Goal: Communication & Community: Connect with others

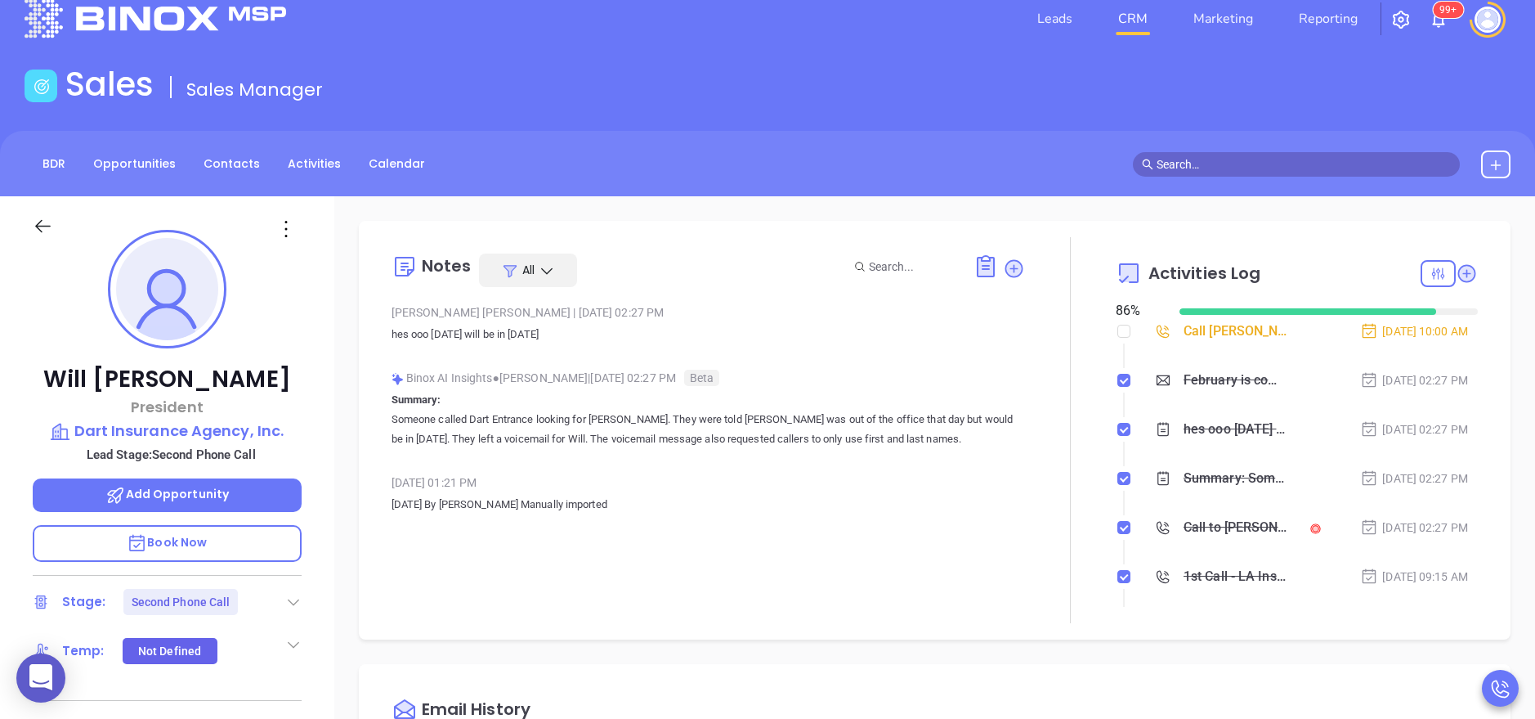
scroll to position [475, 0]
click at [317, 353] on div "[PERSON_NAME] President Dart Insurance Agency, Inc. Lead Stage: Second Phone Ca…" at bounding box center [167, 645] width 334 height 898
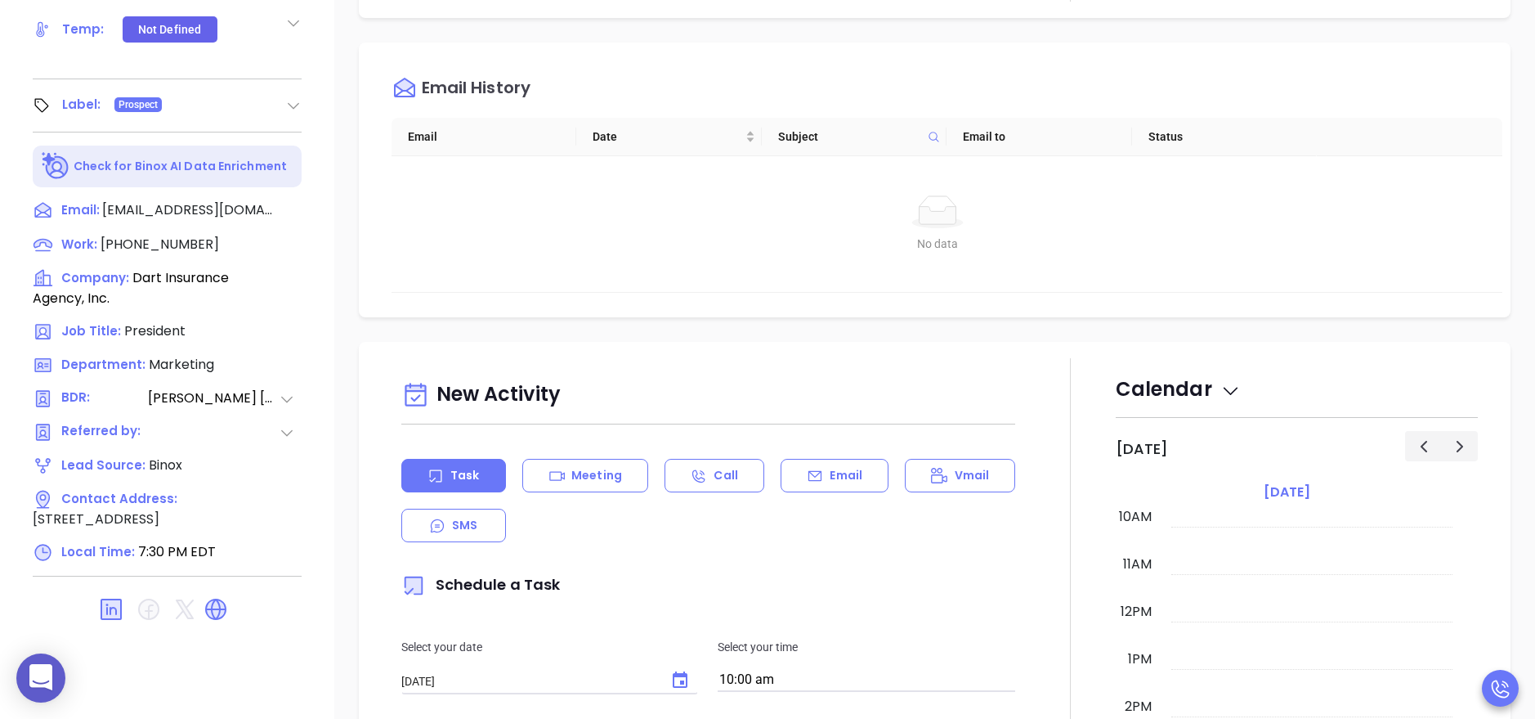
scroll to position [649, 0]
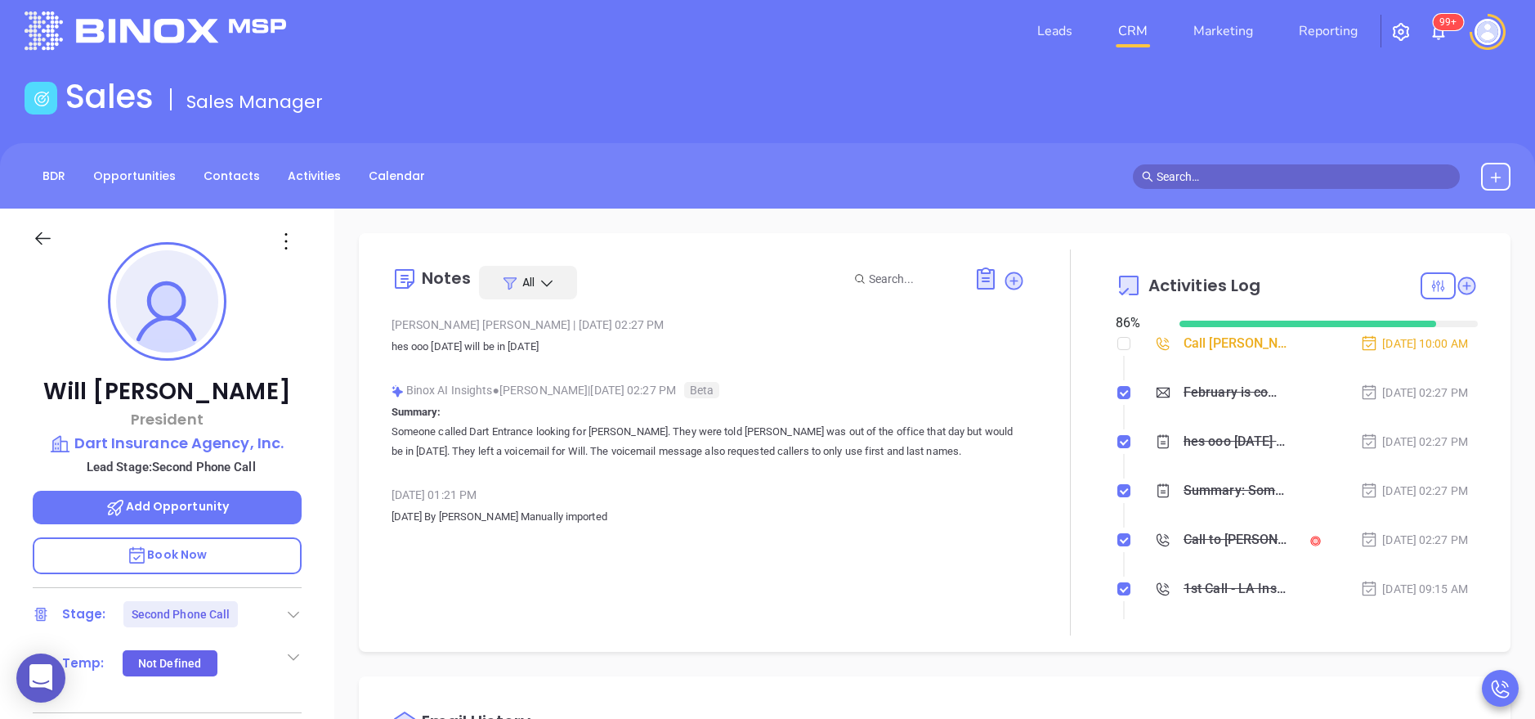
scroll to position [0, 0]
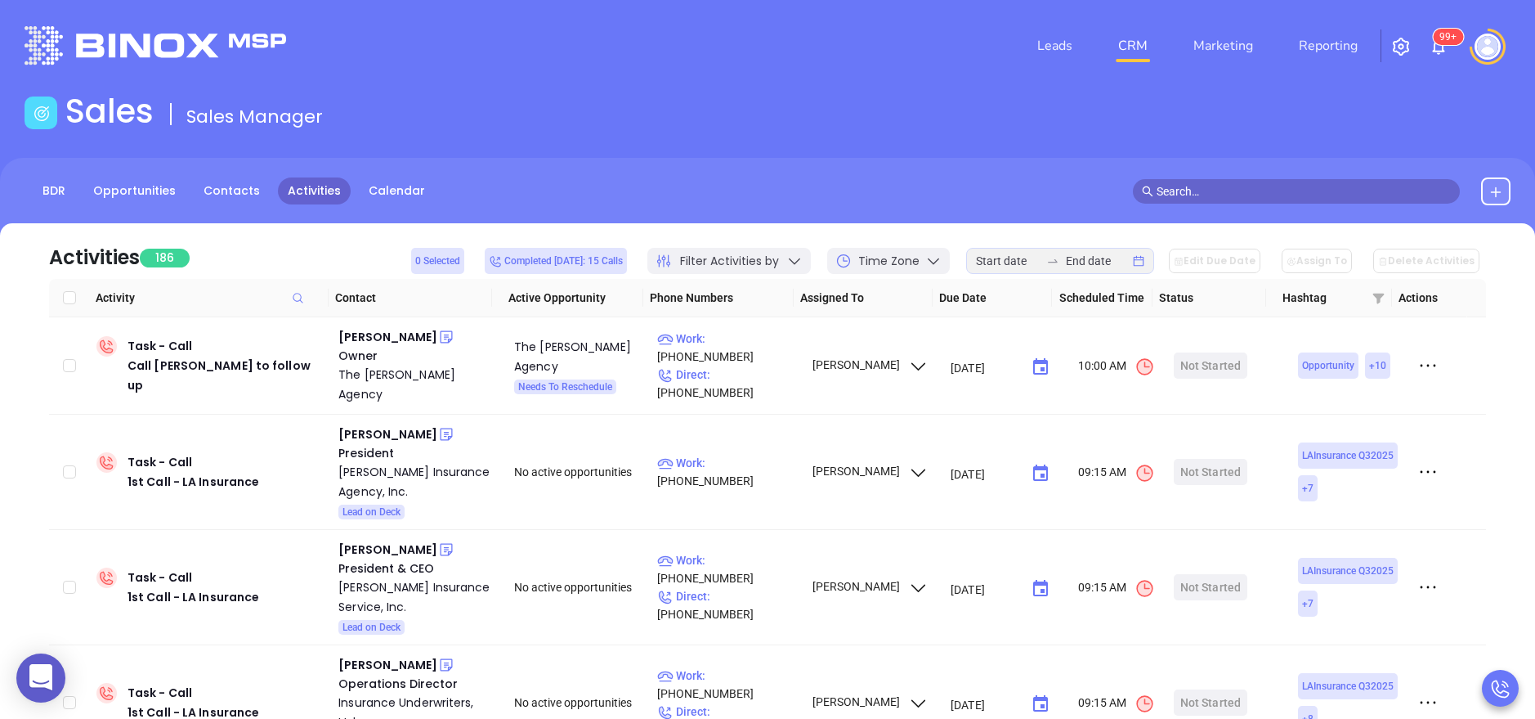
scroll to position [626, 0]
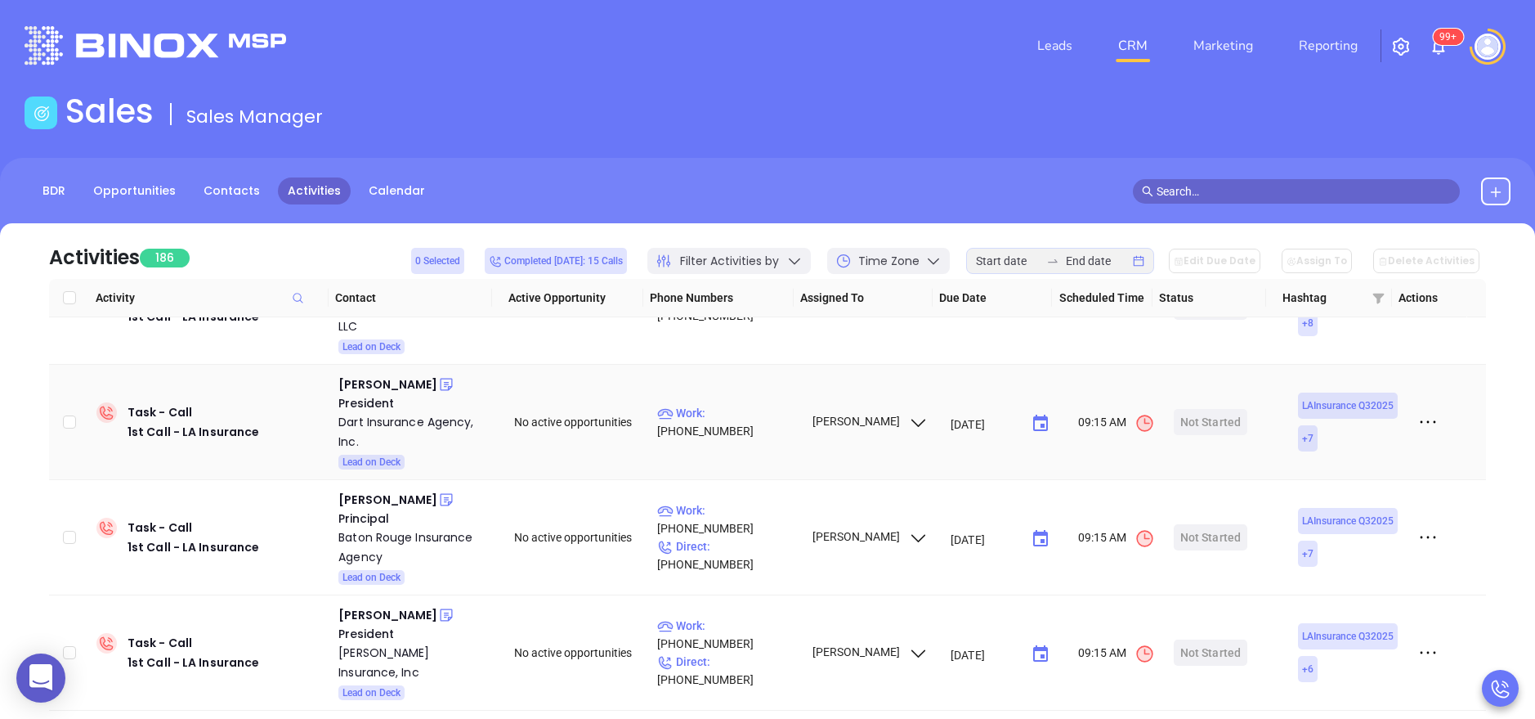
click at [1416, 410] on icon at bounding box center [1428, 422] width 25 height 25
click at [1355, 488] on div "Mark As Completed" at bounding box center [1336, 493] width 148 height 18
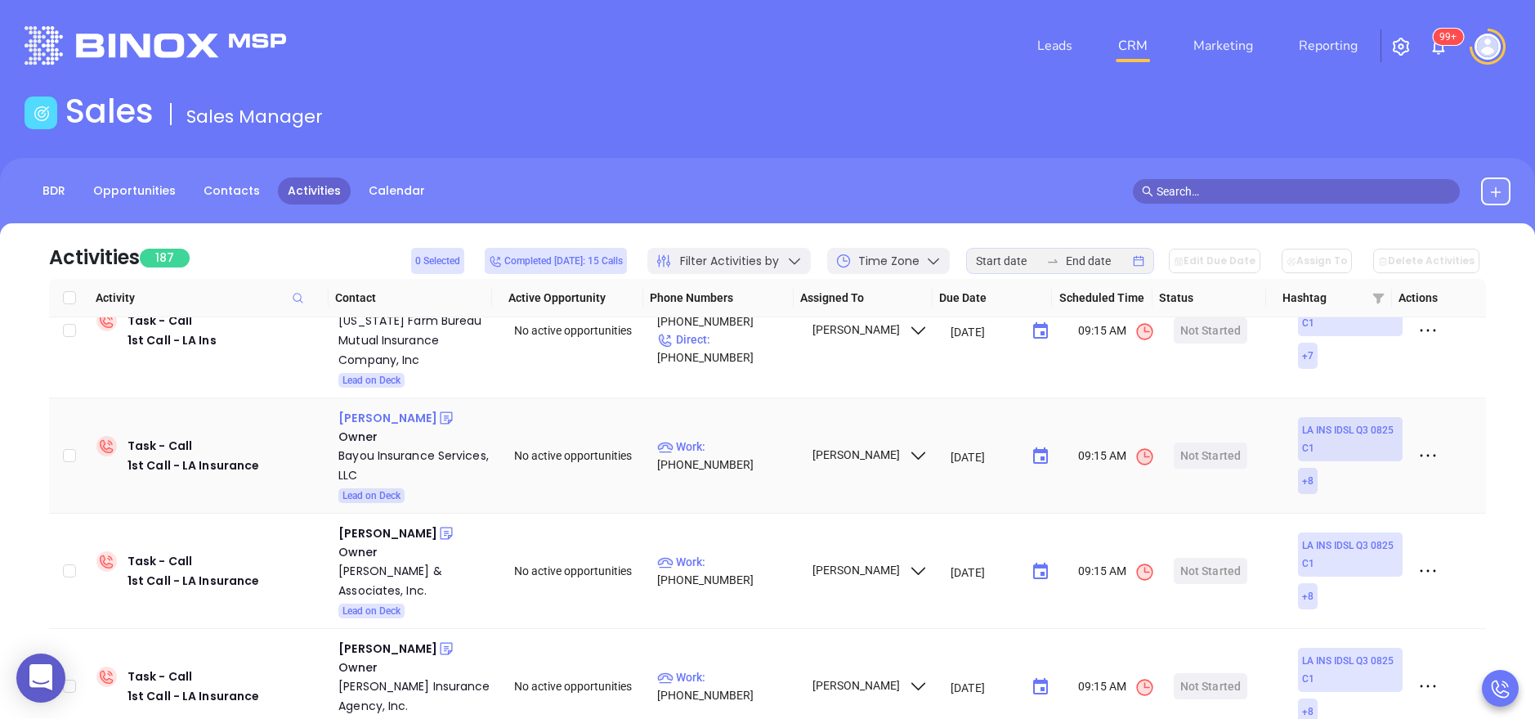
click at [383, 408] on div "Casey Jones" at bounding box center [387, 418] width 99 height 20
click at [388, 445] on div "Bayou Insurance Services, LLC" at bounding box center [414, 464] width 153 height 39
click at [438, 410] on icon at bounding box center [446, 418] width 16 height 16
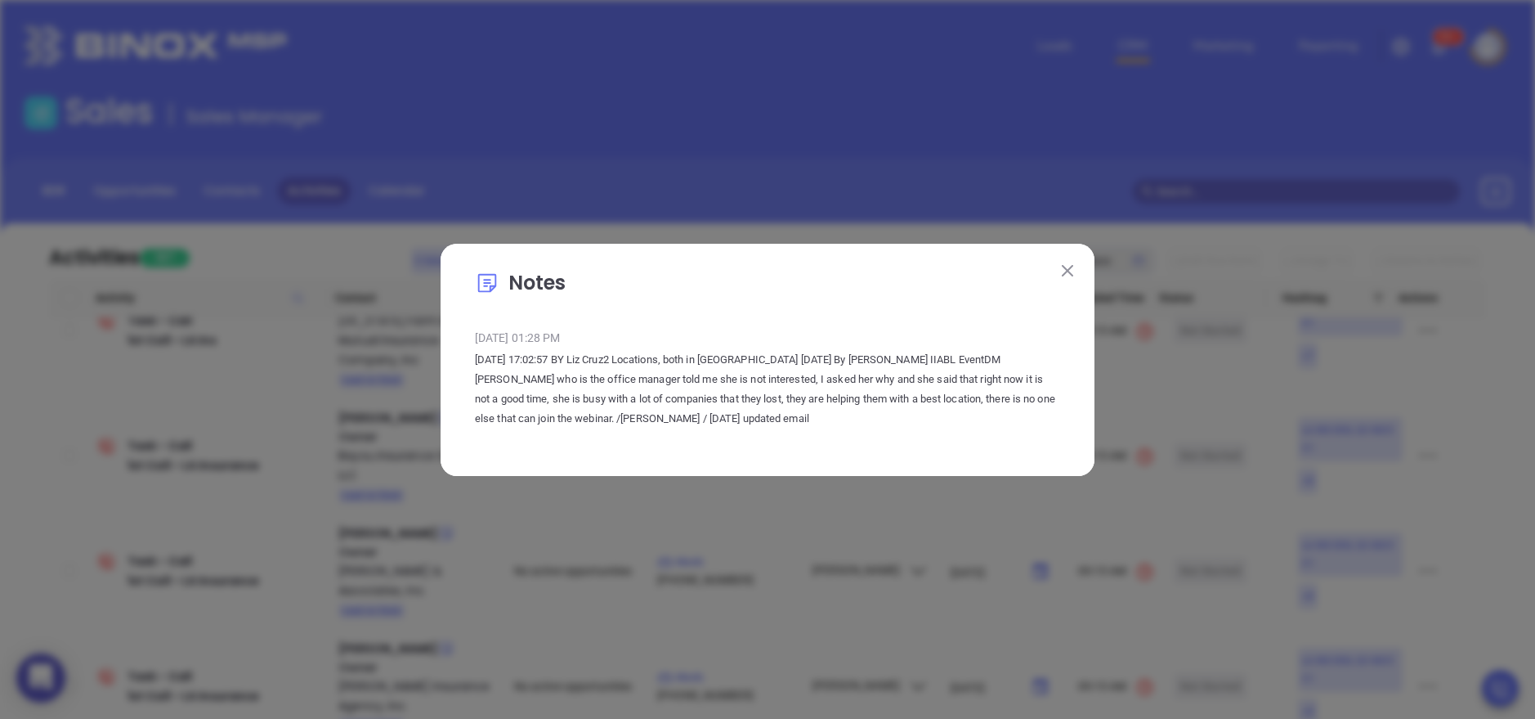
click at [1077, 269] on button at bounding box center [1067, 270] width 21 height 21
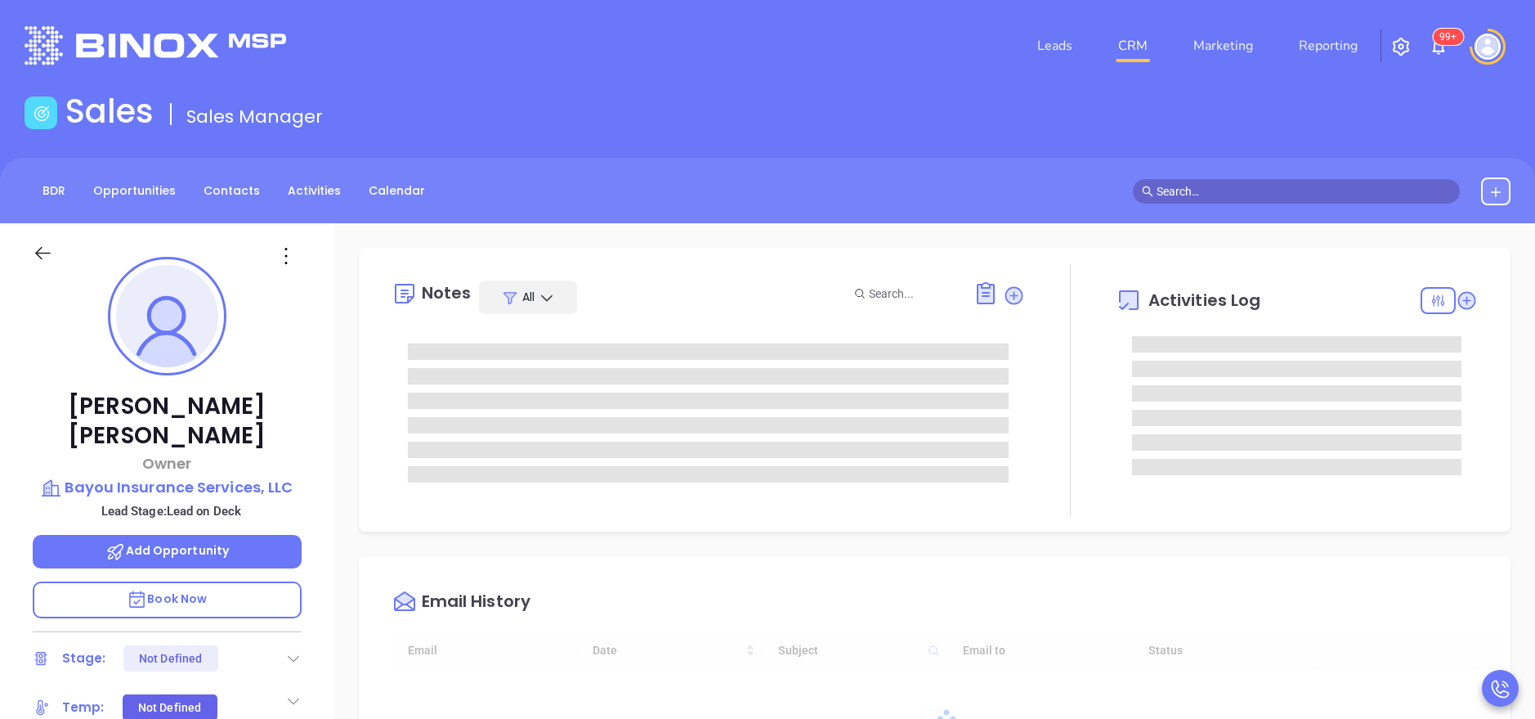
type input "10:00 am"
type input "[DATE]"
type input "[PERSON_NAME]"
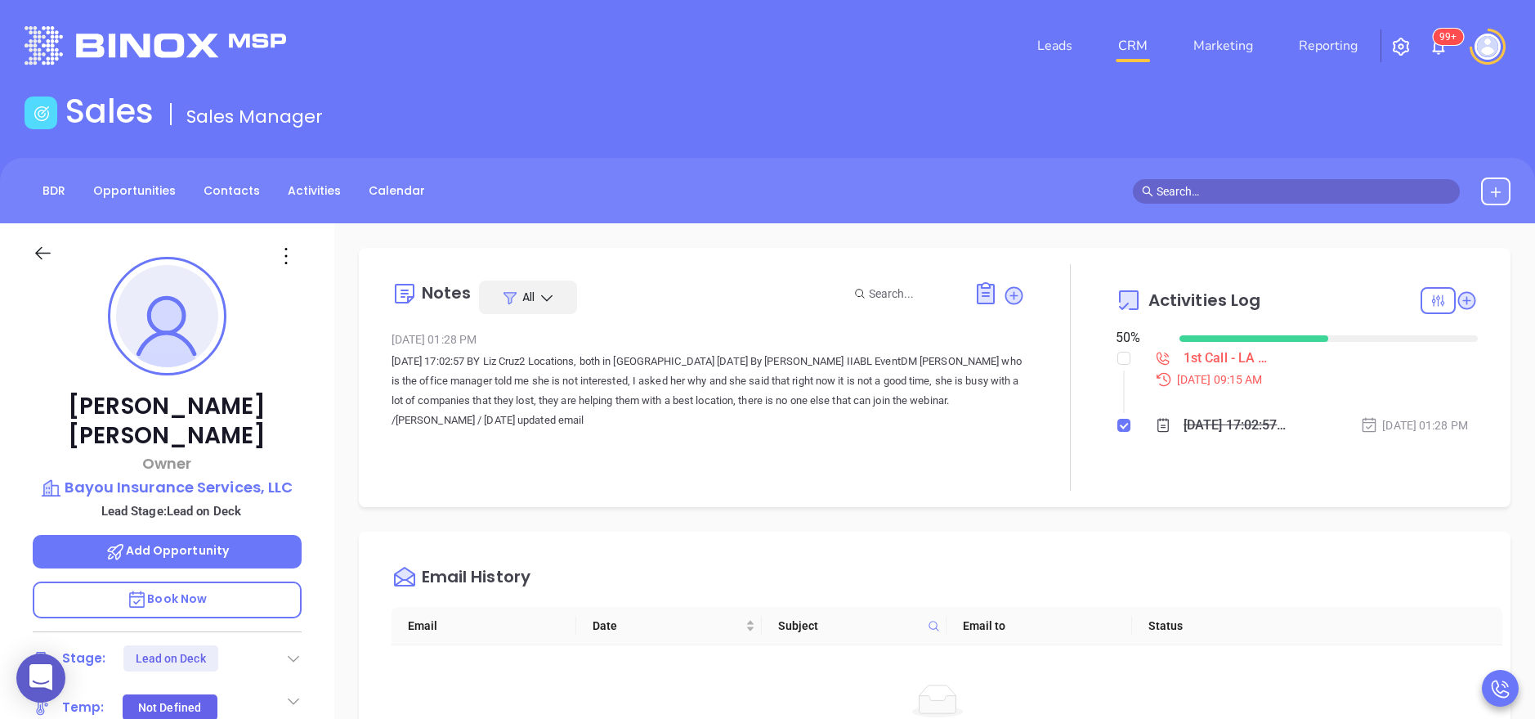
click at [318, 499] on div "Casey Jones Owner Bayou Insurance Services, LLC Lead Stage: Lead on Deck Add Op…" at bounding box center [167, 672] width 334 height 898
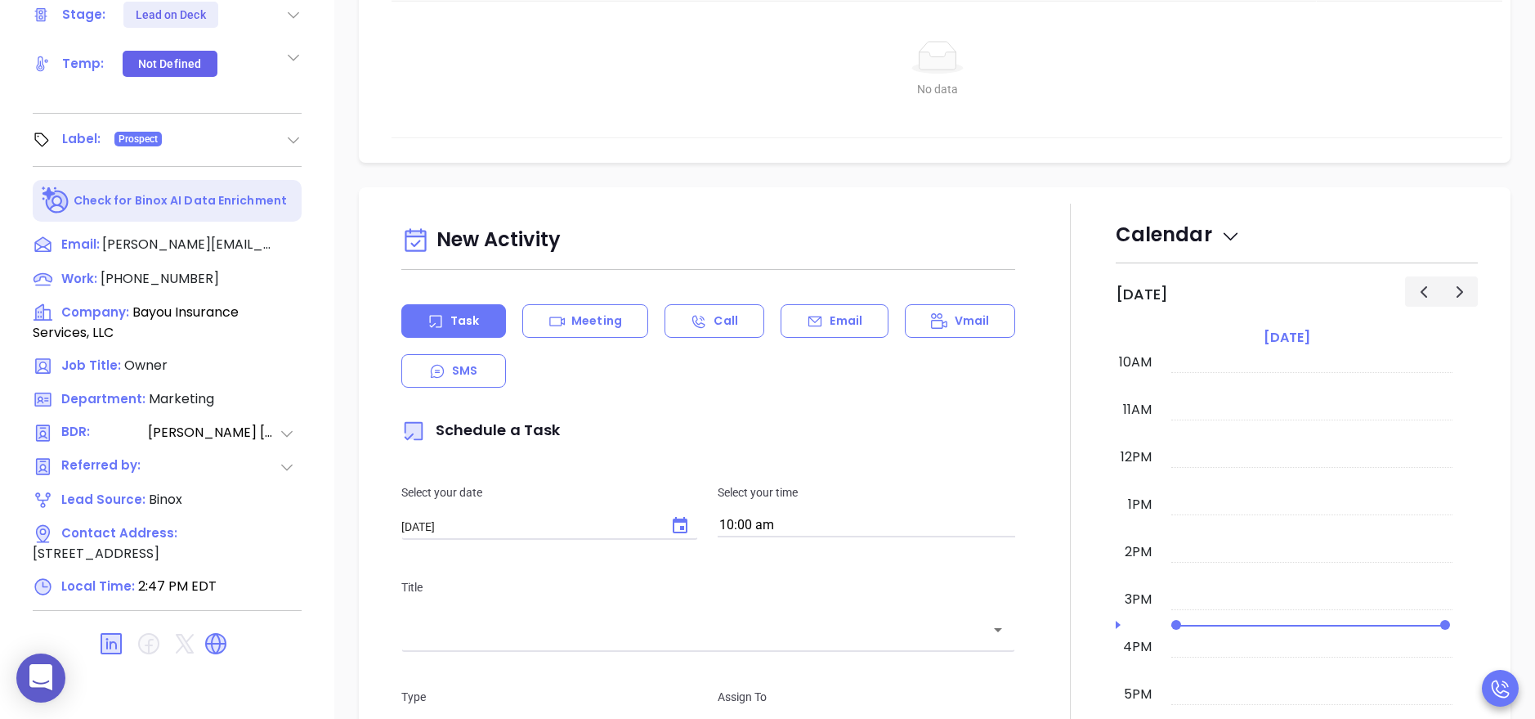
scroll to position [649, 0]
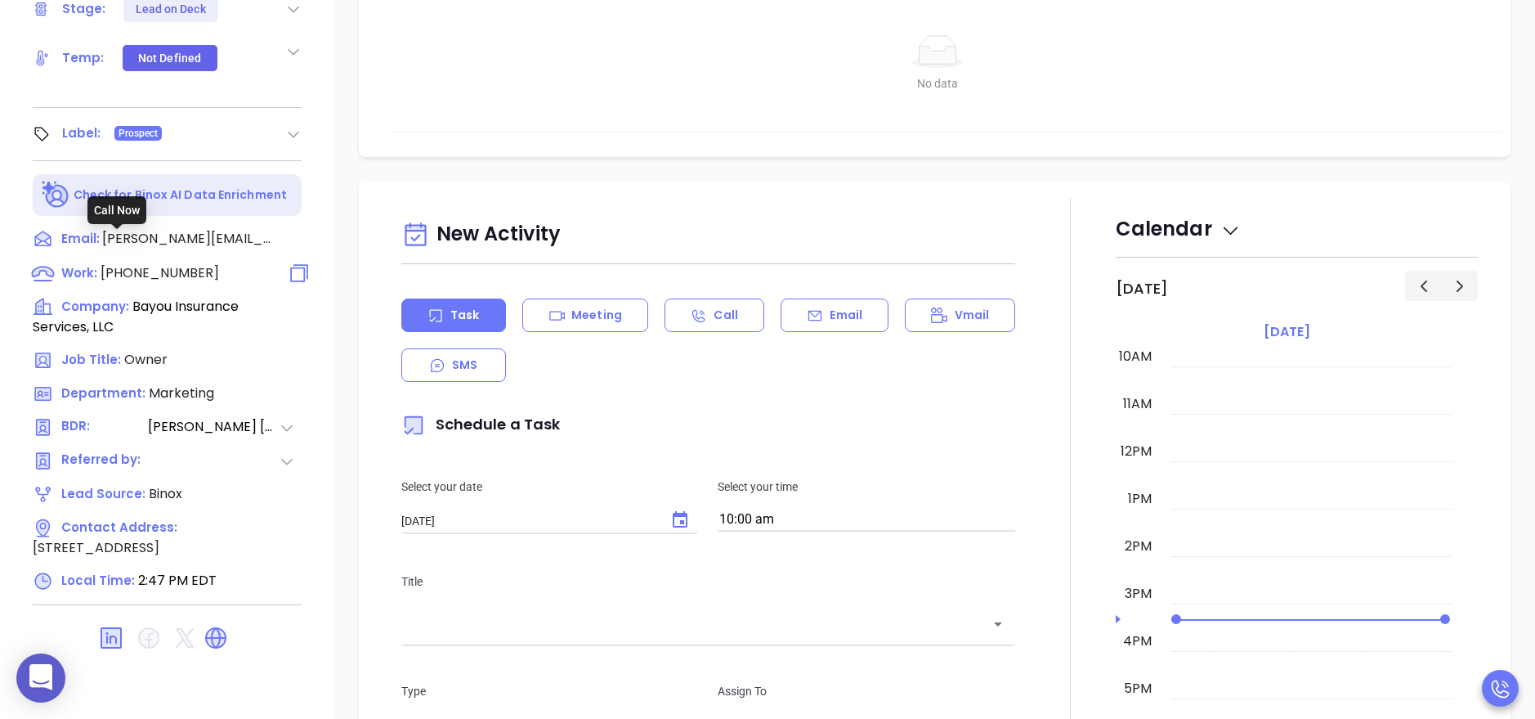
click at [157, 263] on span "(985) 446-1664" at bounding box center [160, 272] width 119 height 19
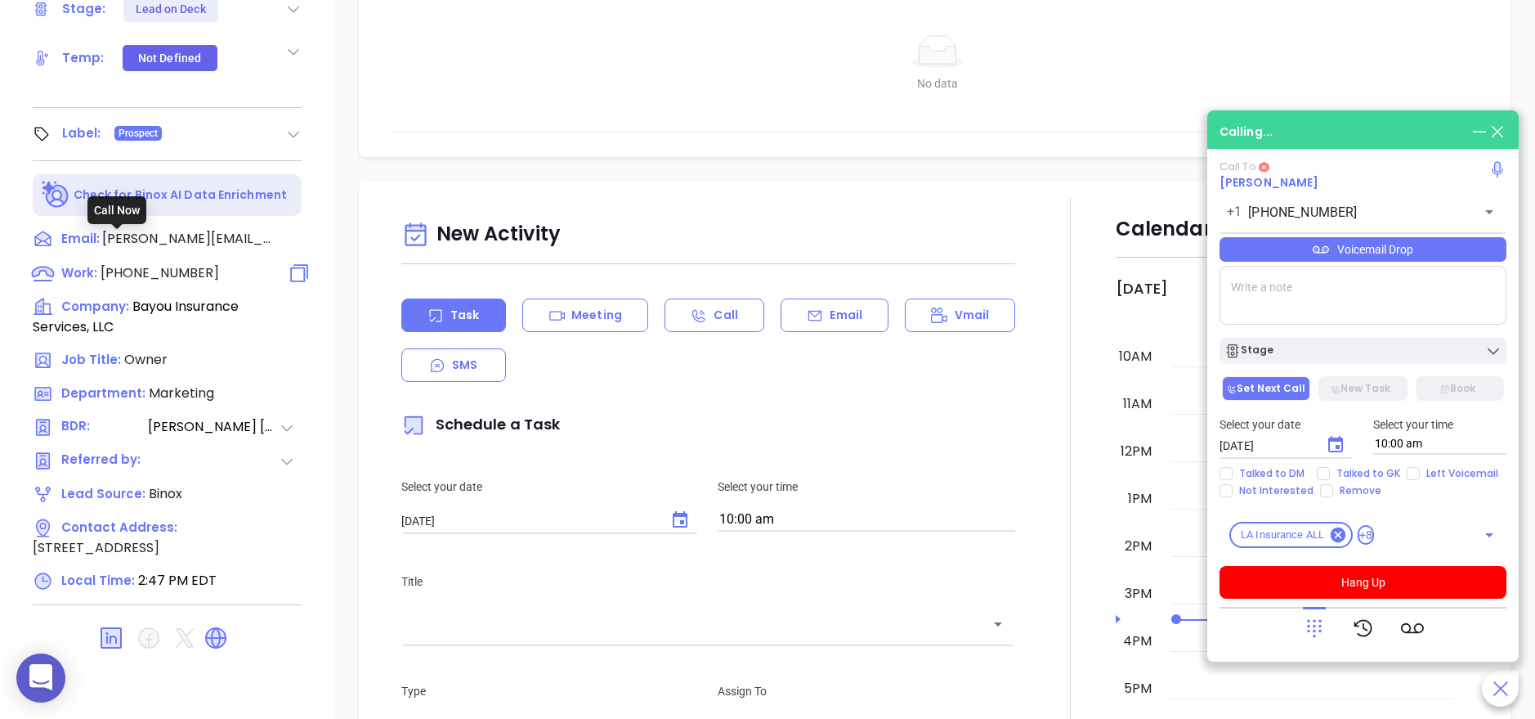
type input "(985) 446-1664"
click at [337, 151] on div "Notes All Jun 11, 2024 01:28 PM Thu 2 Dec 2021 17:02:57 BY Liz Cruz2 Locations,…" at bounding box center [934, 146] width 1201 height 1144
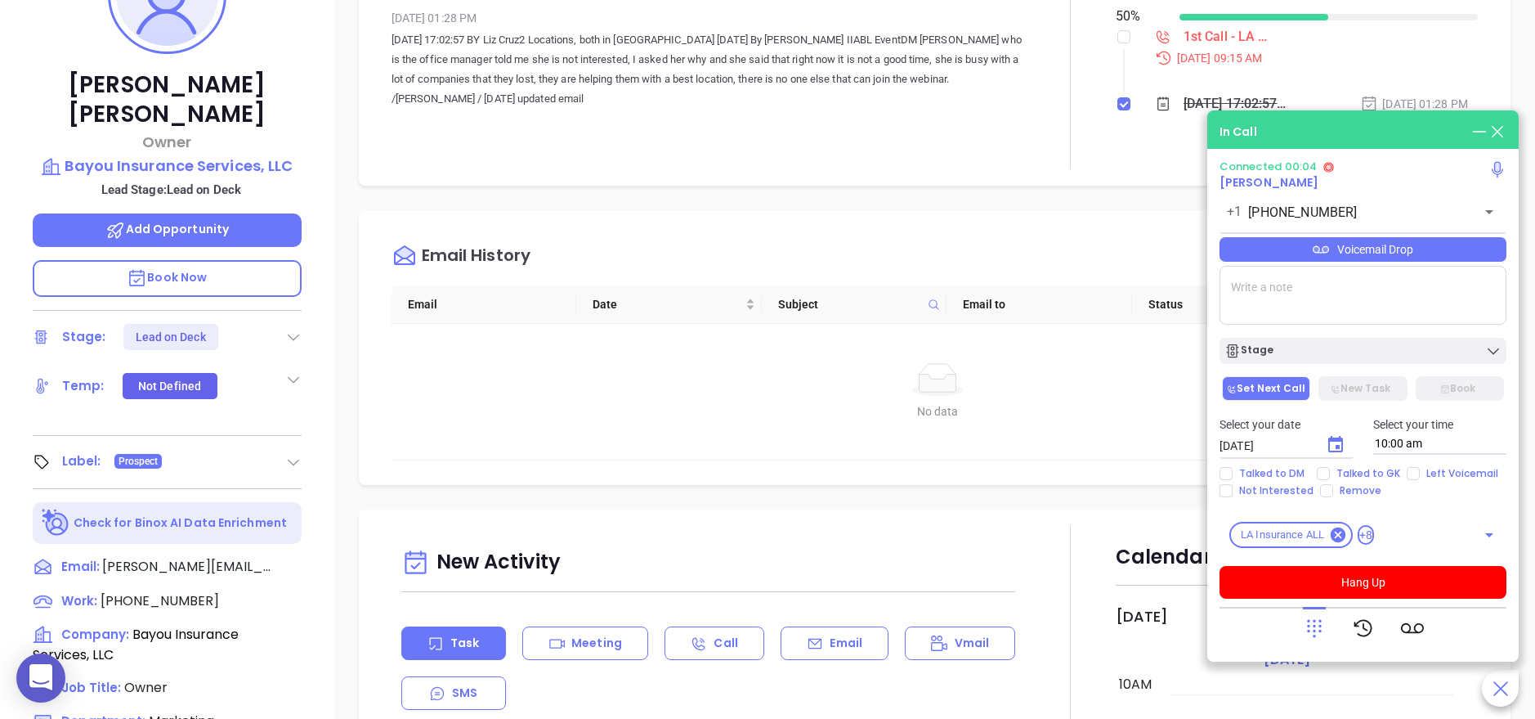
scroll to position [159, 0]
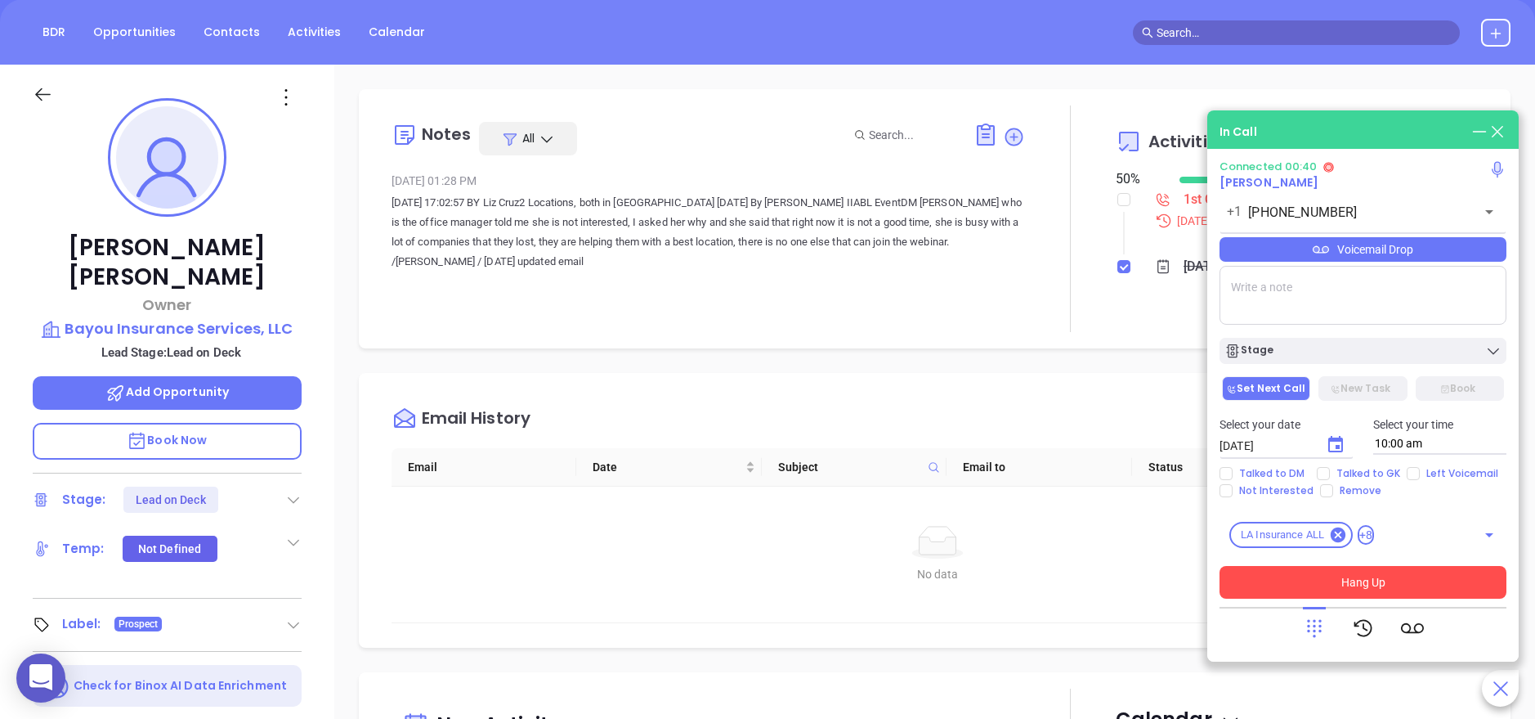
click at [1395, 589] on button "Hang Up" at bounding box center [1363, 582] width 287 height 33
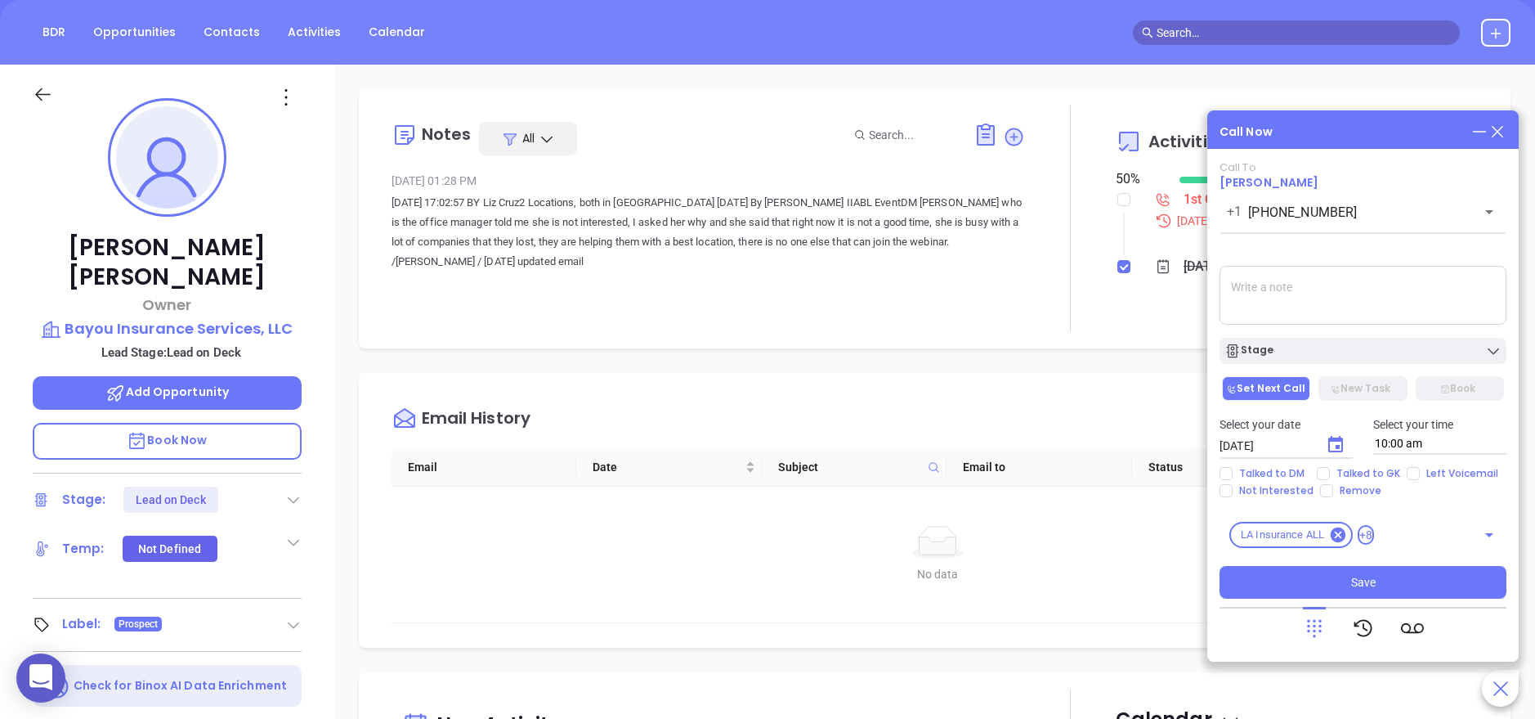
click at [1318, 306] on textarea at bounding box center [1363, 295] width 287 height 59
type textarea "spoke with female gk she said Casey was on vacations until the 15th,"
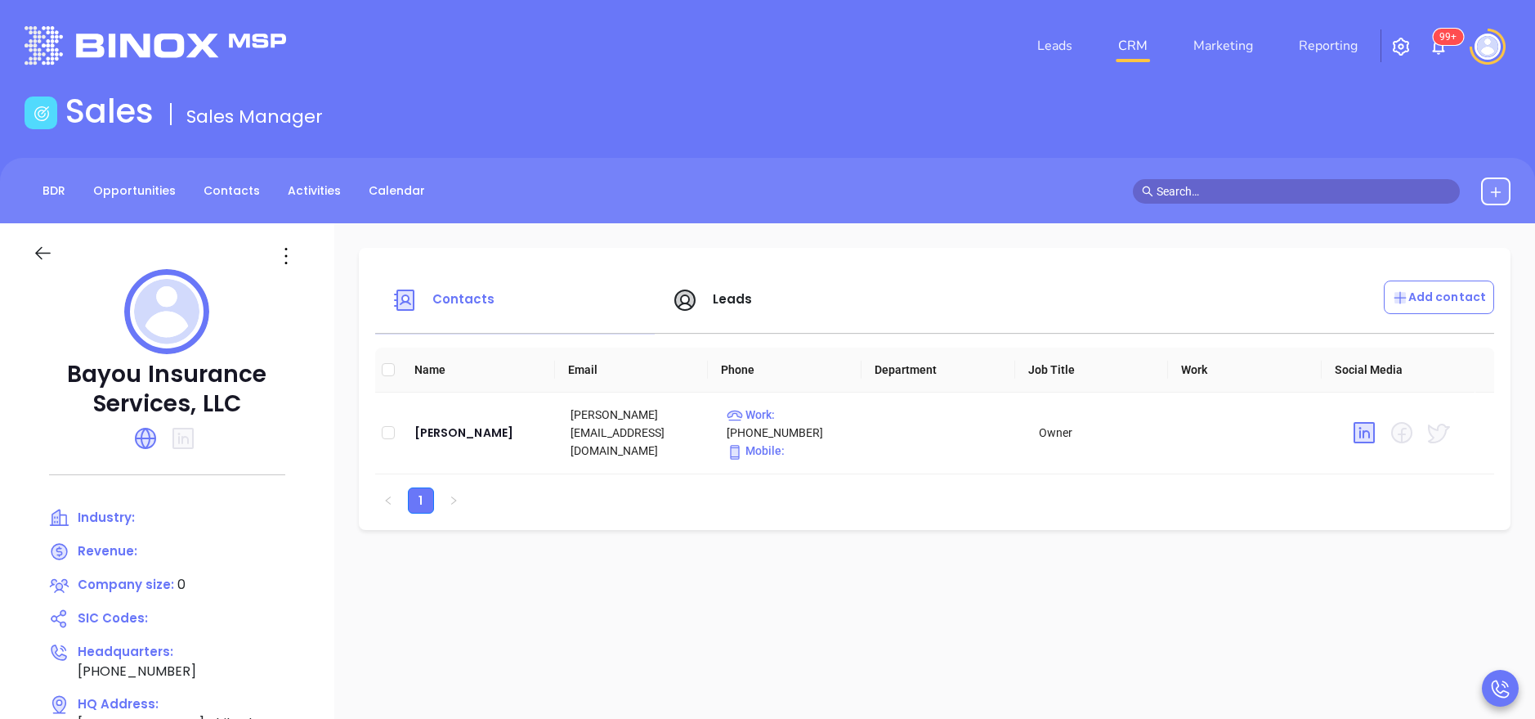
click at [154, 450] on icon at bounding box center [145, 438] width 26 height 26
click at [721, 295] on span "Leads" at bounding box center [733, 298] width 40 height 17
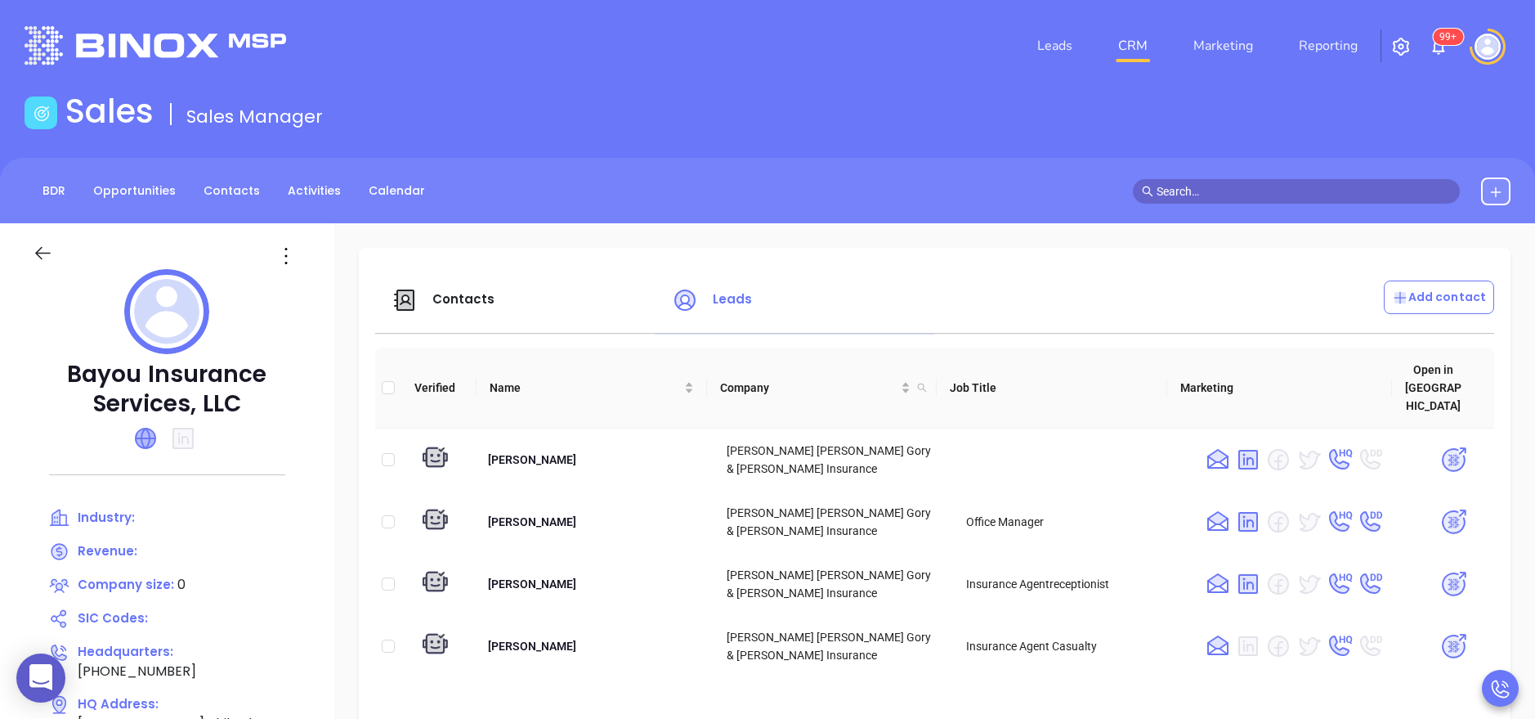
click at [151, 439] on icon at bounding box center [146, 438] width 20 height 20
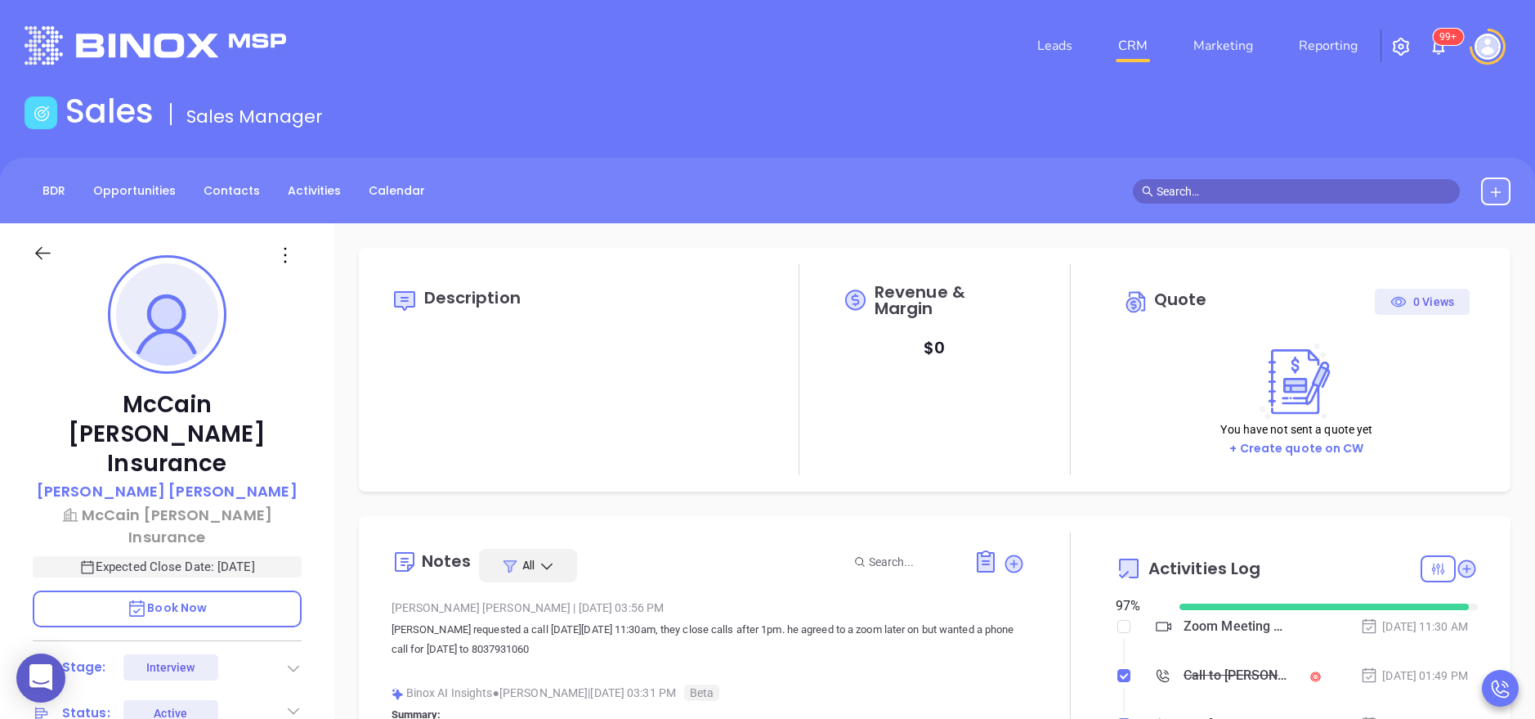
scroll to position [475, 0]
click at [208, 480] on p "David Atkinson" at bounding box center [167, 491] width 261 height 22
click at [1458, 564] on icon at bounding box center [1467, 568] width 18 height 18
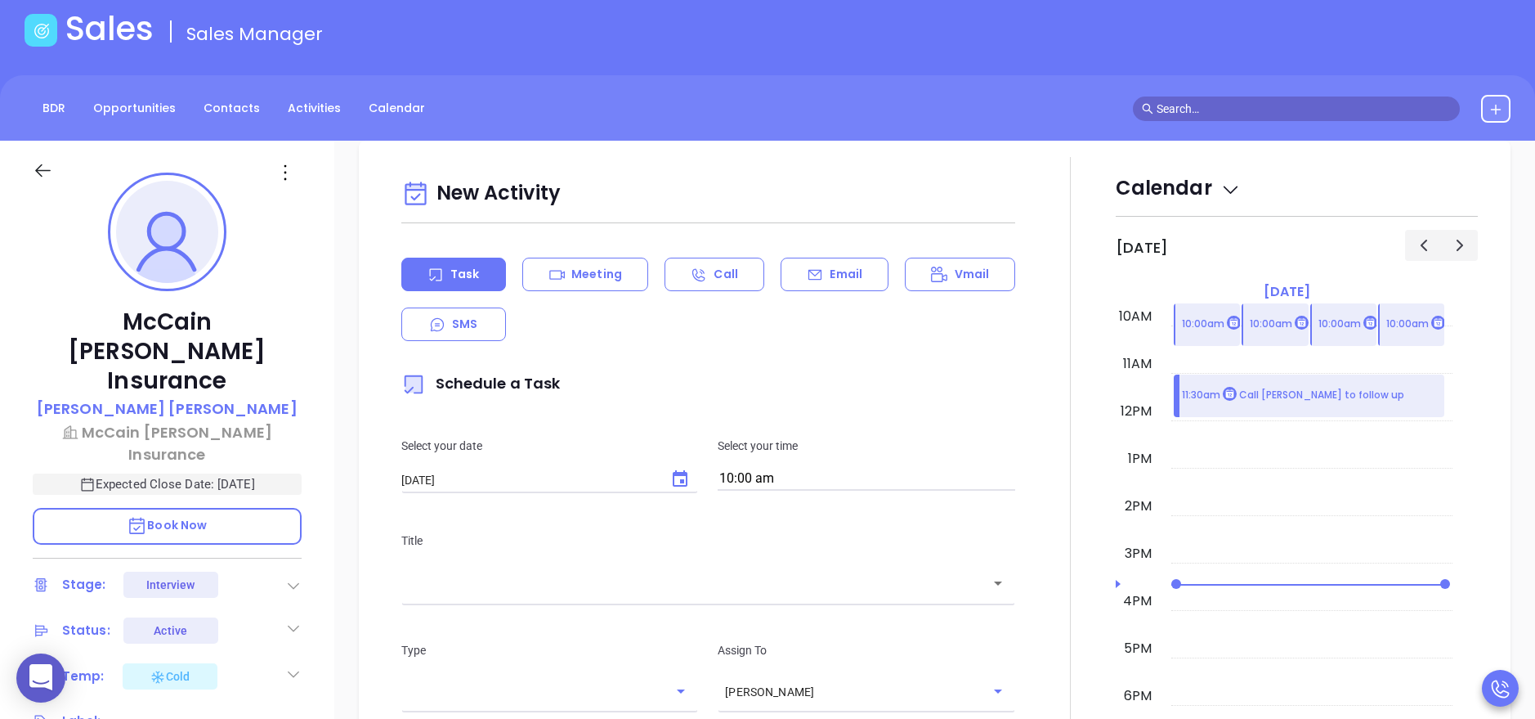
scroll to position [223, 0]
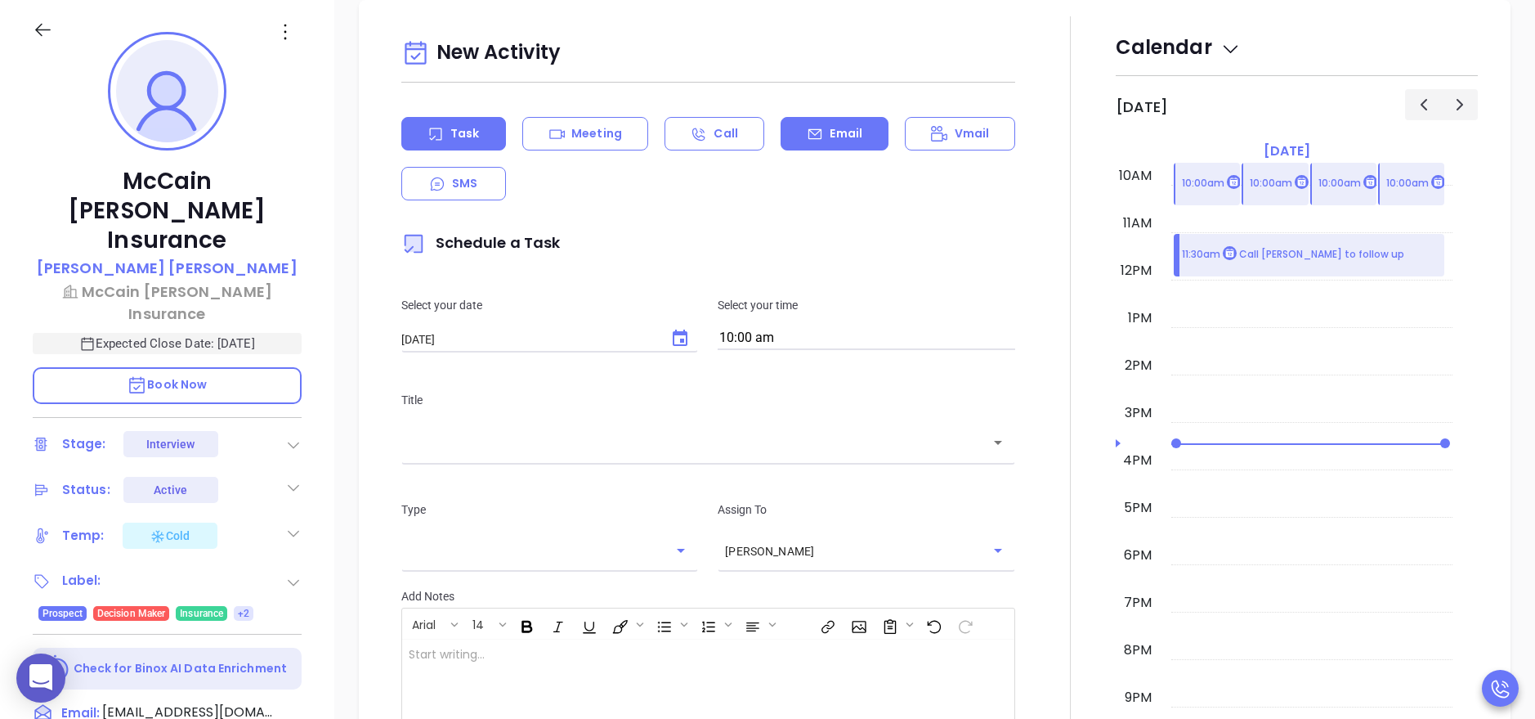
click at [798, 121] on div "Email" at bounding box center [835, 134] width 108 height 34
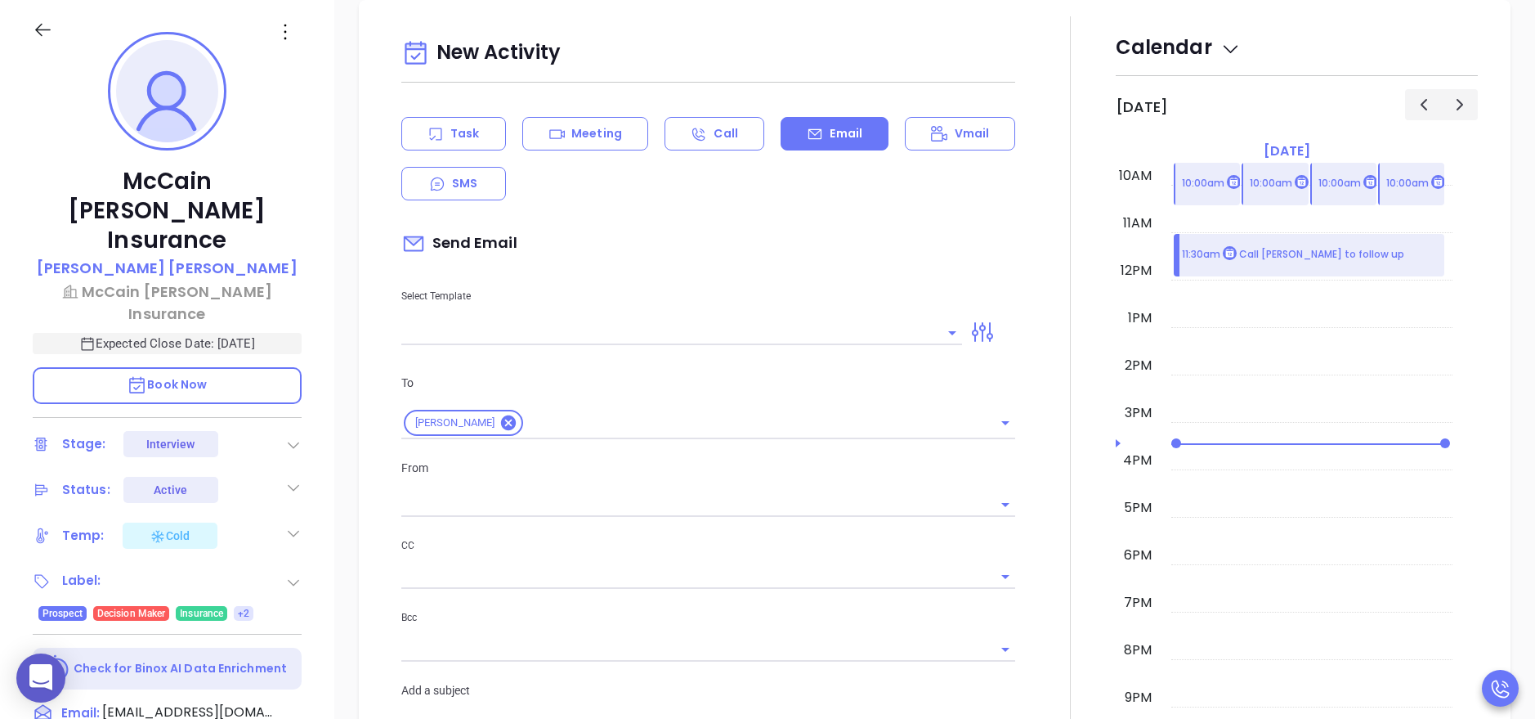
click at [602, 331] on input "text" at bounding box center [669, 332] width 537 height 24
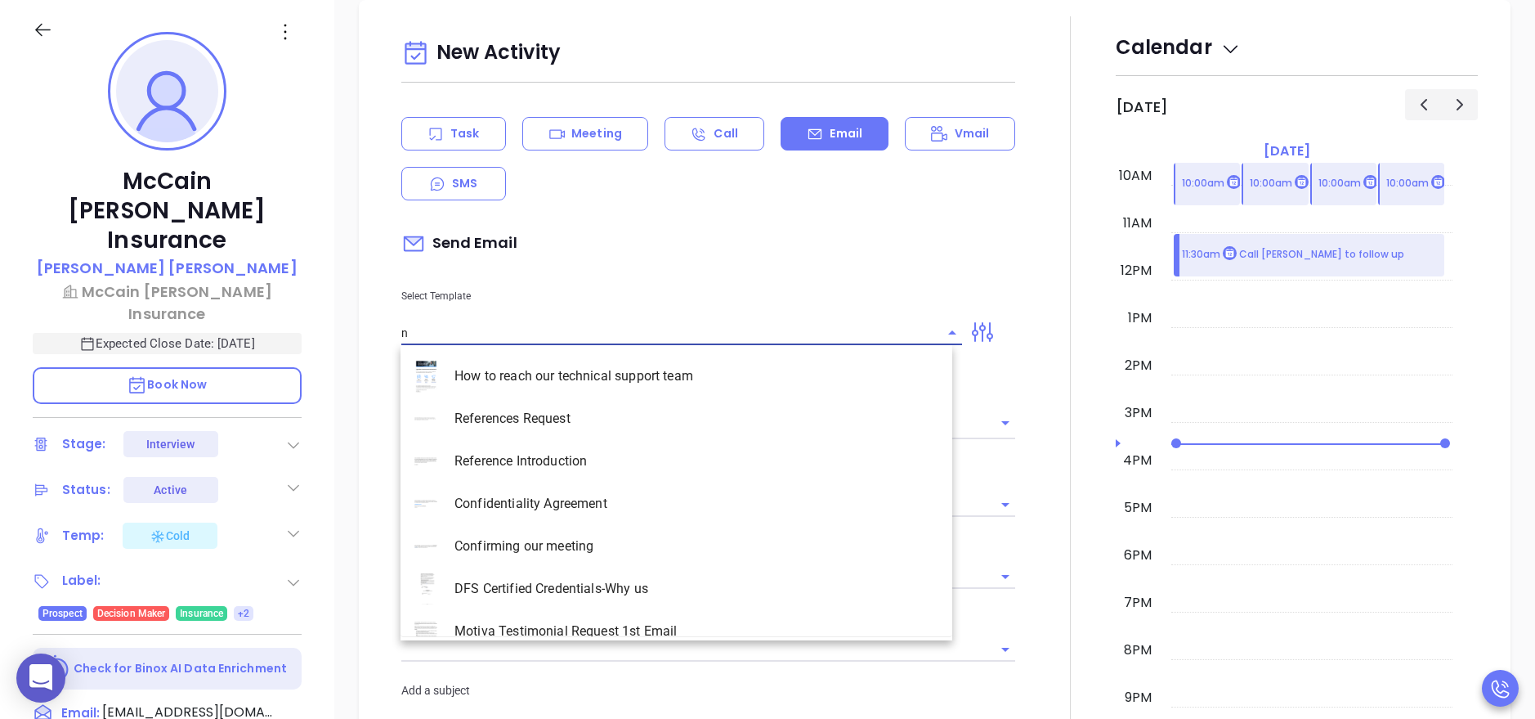
type input "nc"
type input "Anabell Dominguez"
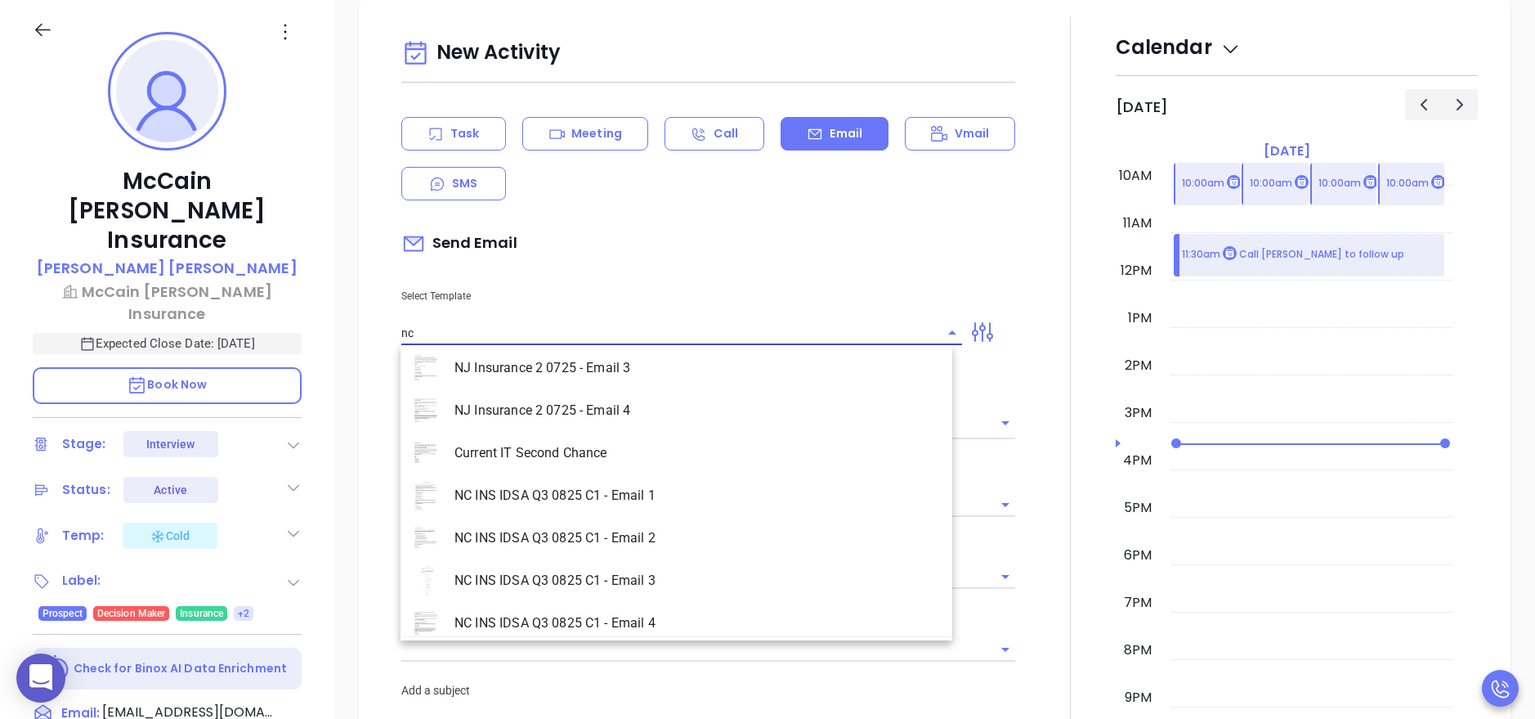
scroll to position [745, 0]
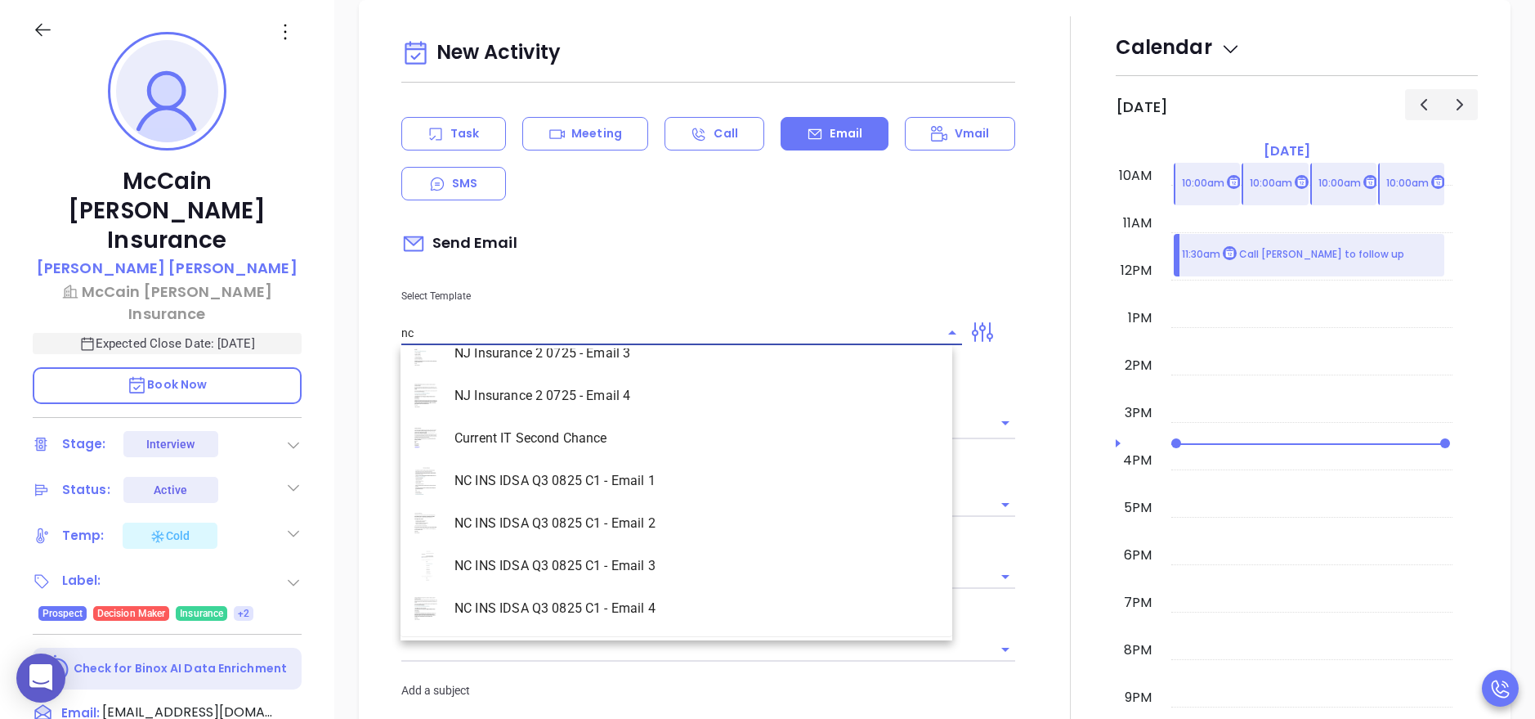
click at [804, 526] on li "NC INS IDSA Q3 0825 C1 - Email 2" at bounding box center [677, 523] width 552 height 43
type input "NC INS IDSA Q3 0825 C1 - Email 2"
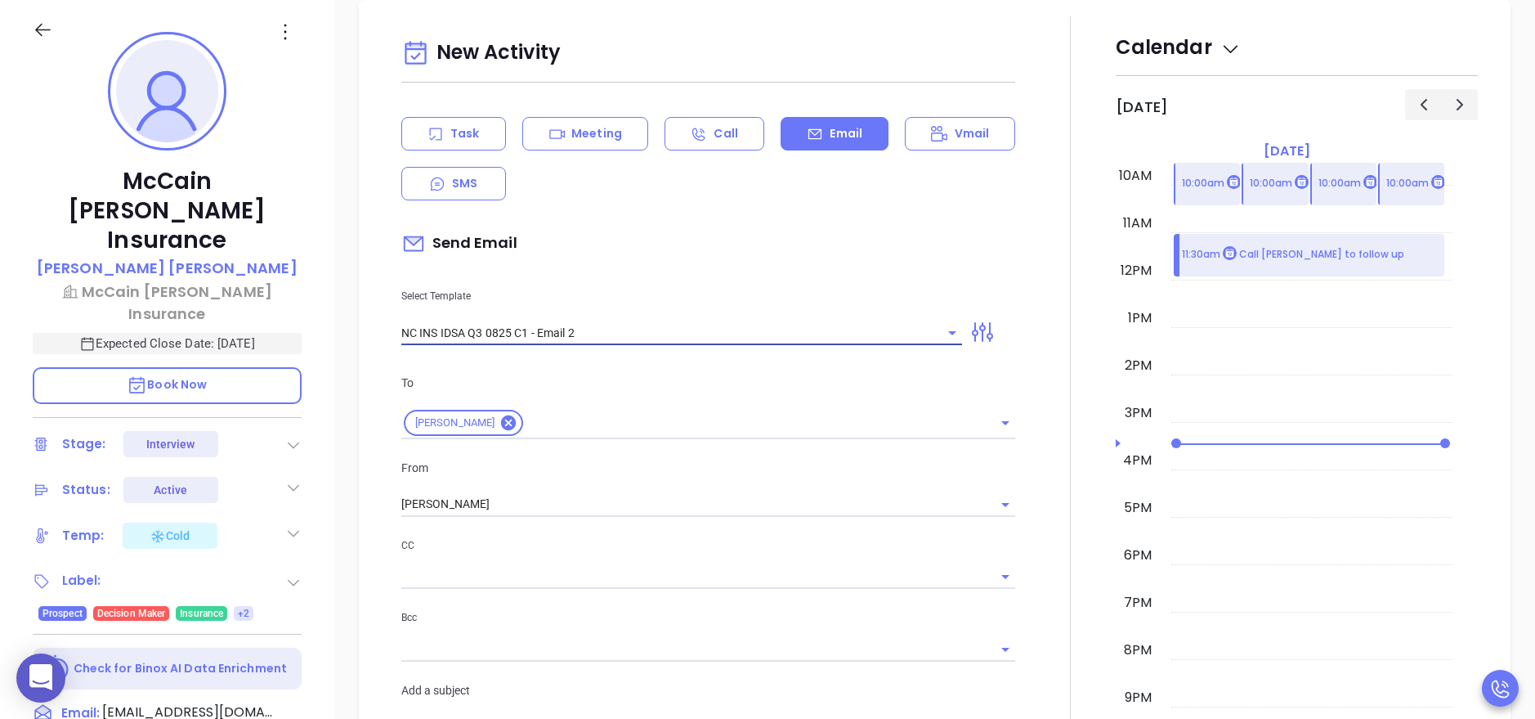
type input "Can your IT partner prove you're covered?"
type input "NC INS IDSA Q3 0825 C1 - Email 2"
click at [1051, 551] on div at bounding box center [1070, 680] width 91 height 1328
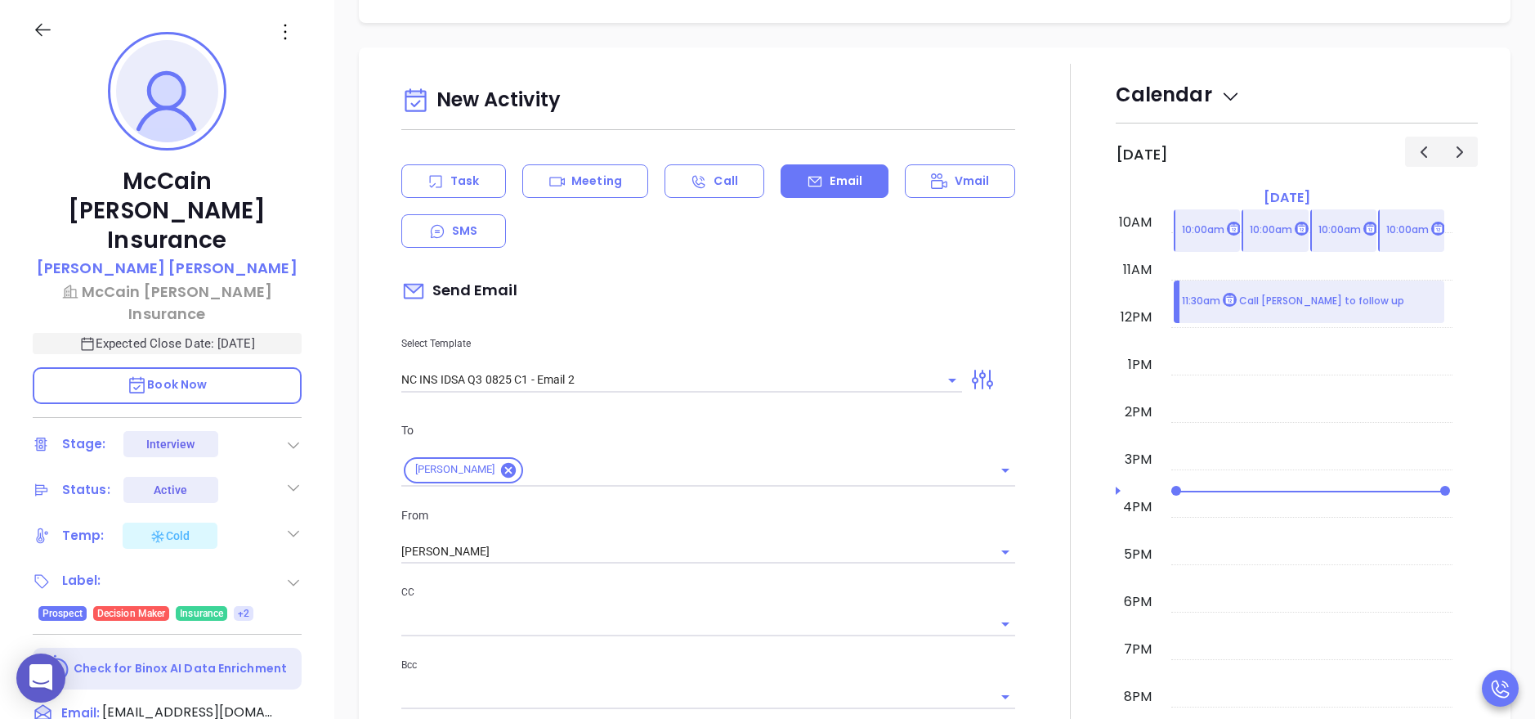
scroll to position [987, 0]
click at [926, 381] on icon "Clear" at bounding box center [931, 382] width 16 height 16
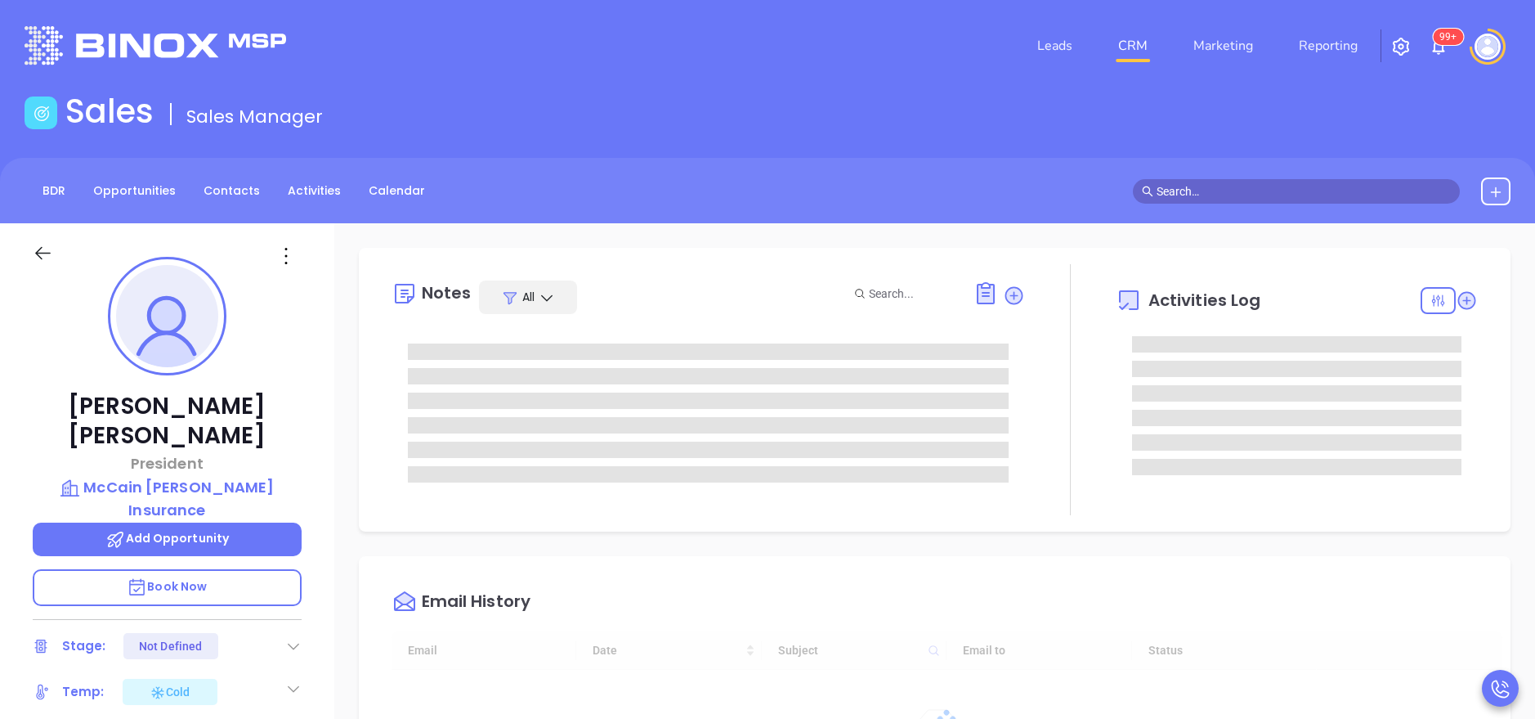
type input "[DATE]"
type input "[PERSON_NAME]"
